Goal: Transaction & Acquisition: Purchase product/service

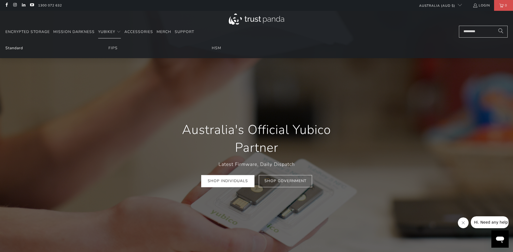
click at [13, 49] on link "Standard" at bounding box center [14, 47] width 18 height 5
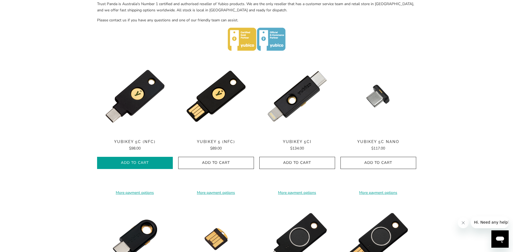
scroll to position [243, 0]
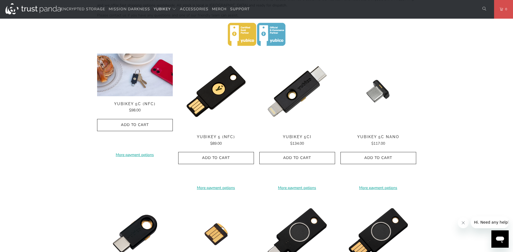
click at [130, 84] on img at bounding box center [135, 75] width 76 height 43
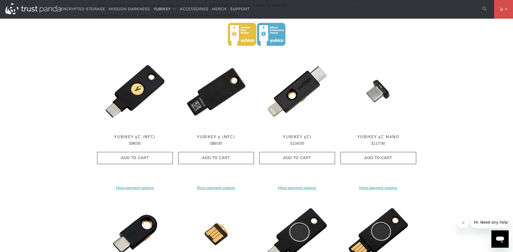
click at [230, 85] on img at bounding box center [216, 92] width 76 height 76
